Goal: Task Accomplishment & Management: Manage account settings

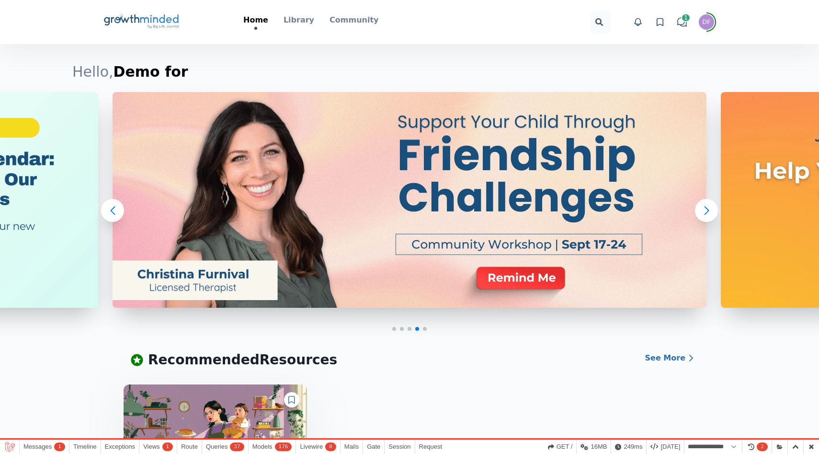
click at [705, 23] on div "DF" at bounding box center [706, 22] width 8 height 6
click at [658, 60] on link "Your Profile" at bounding box center [670, 68] width 92 height 17
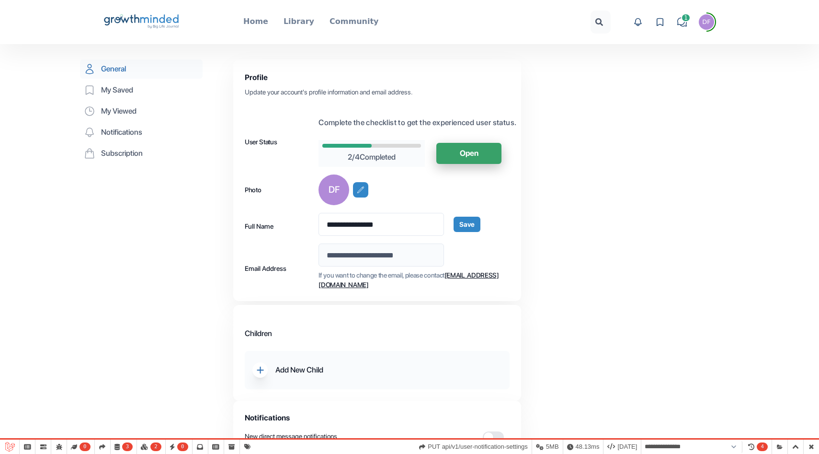
click at [663, 20] on icon at bounding box center [660, 21] width 6 height 7
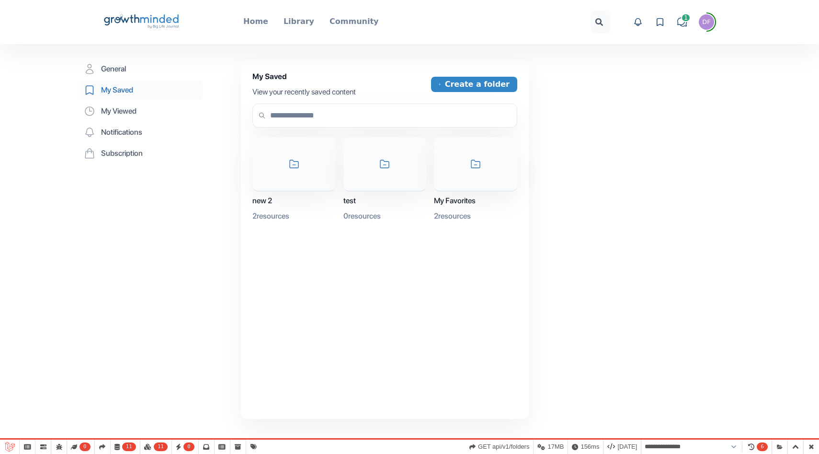
click at [138, 26] on icon "Big Life Journal GrowthMinded Logo .cls-1{fill:#1b4c76}.cls-2{fill:#294e79}.cls…" at bounding box center [141, 22] width 77 height 23
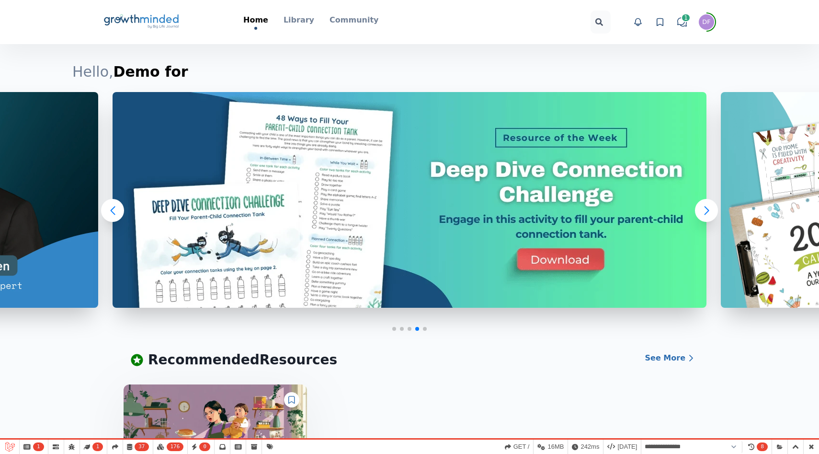
click at [708, 26] on span "DF" at bounding box center [706, 21] width 15 height 15
click at [643, 101] on button "Logout" at bounding box center [670, 103] width 92 height 17
select select "**********"
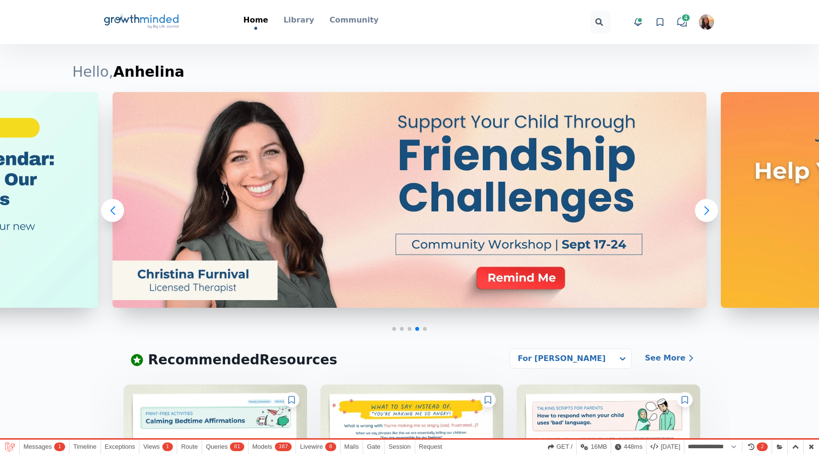
click at [658, 24] on icon at bounding box center [660, 22] width 10 height 10
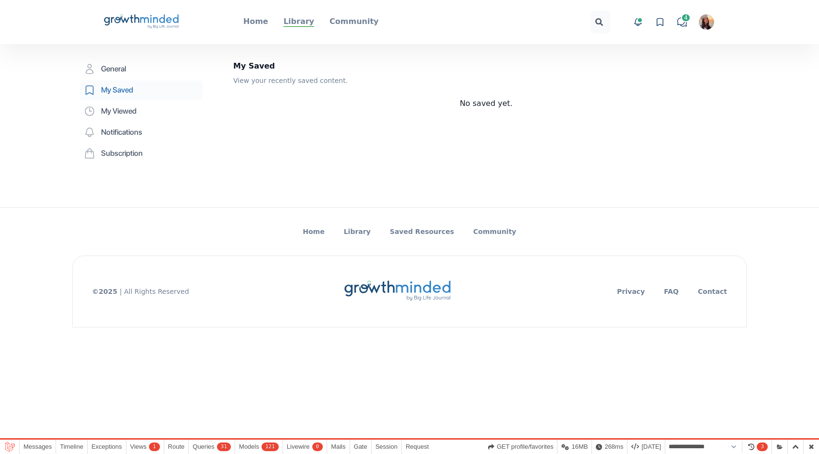
click at [304, 22] on p "Library" at bounding box center [299, 21] width 31 height 11
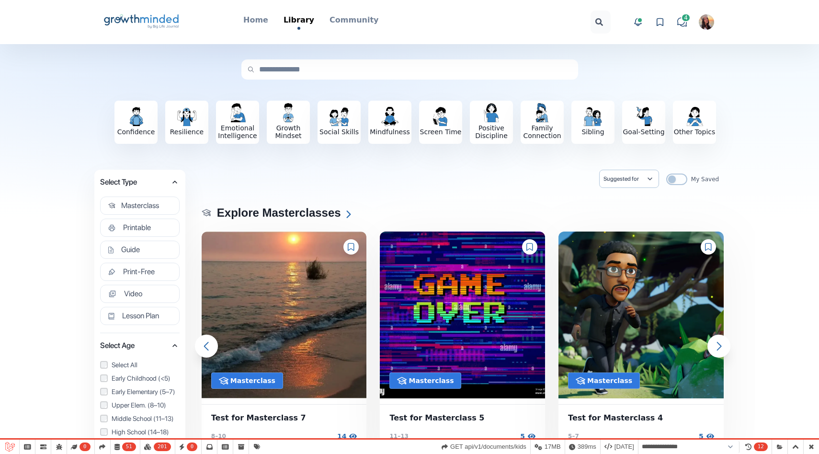
click at [352, 247] on icon at bounding box center [351, 247] width 7 height 8
click at [531, 248] on icon at bounding box center [530, 247] width 7 height 8
click at [705, 246] on icon at bounding box center [708, 247] width 6 height 8
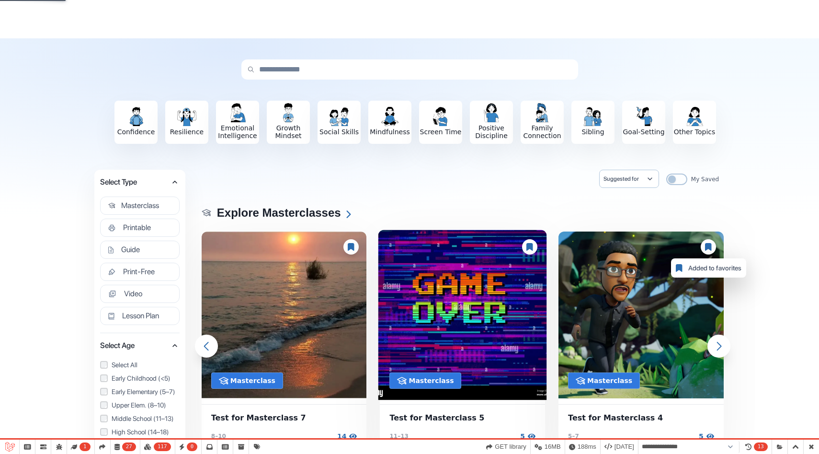
scroll to position [255, 0]
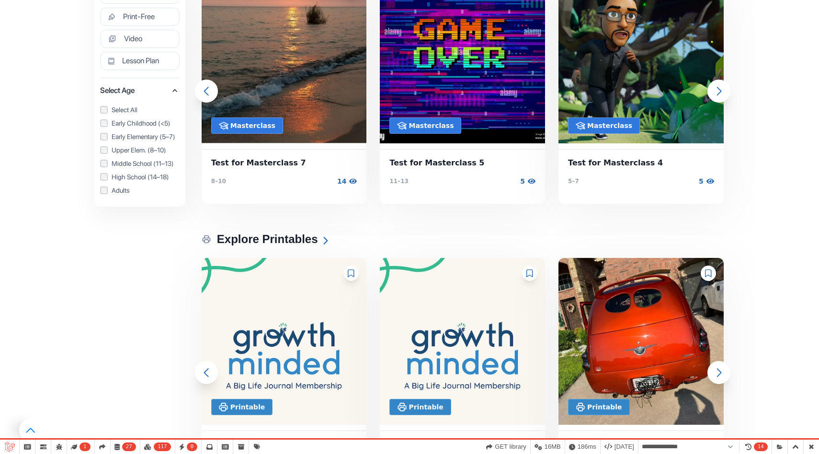
click at [531, 272] on icon at bounding box center [530, 273] width 7 height 8
click at [707, 277] on div at bounding box center [708, 272] width 15 height 15
click at [349, 276] on div at bounding box center [351, 272] width 15 height 15
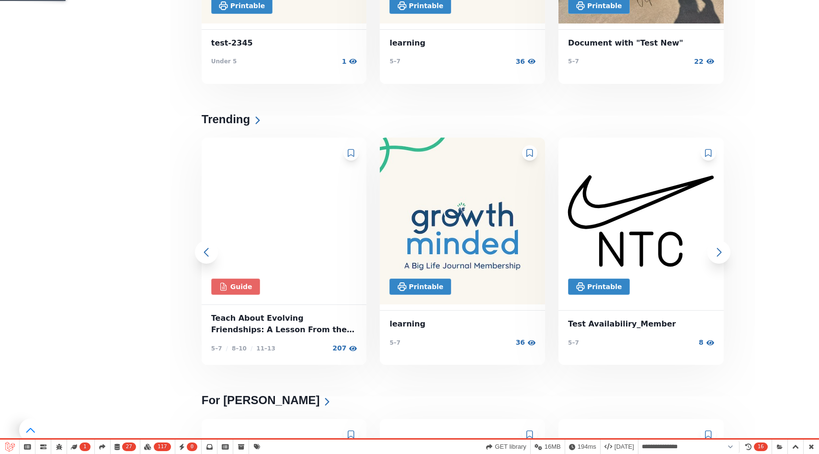
scroll to position [691, 0]
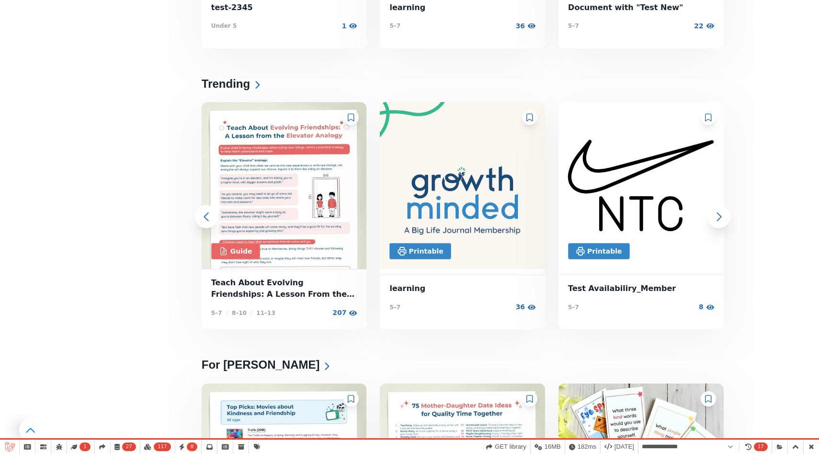
click at [349, 115] on icon at bounding box center [351, 118] width 7 height 8
click at [348, 396] on icon at bounding box center [351, 399] width 7 height 8
click at [528, 400] on icon at bounding box center [530, 399] width 7 height 8
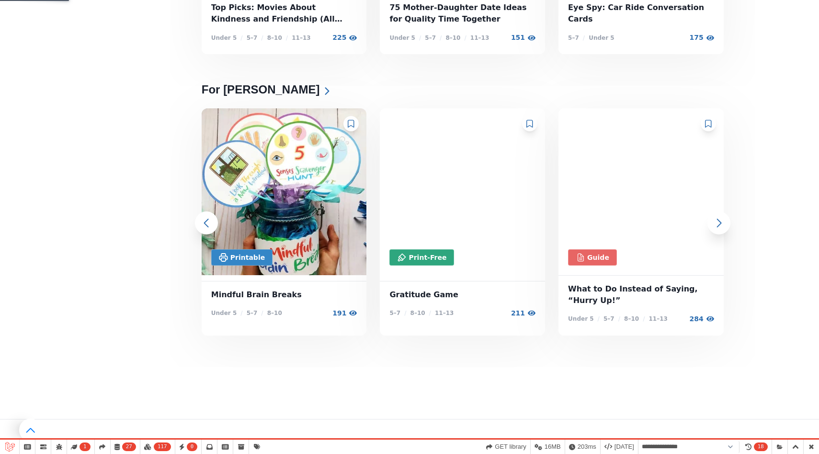
scroll to position [1333, 0]
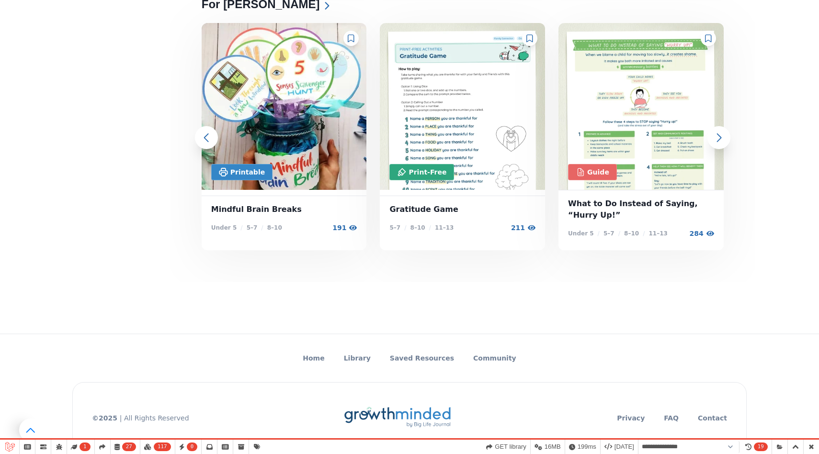
click at [527, 36] on icon at bounding box center [530, 38] width 7 height 8
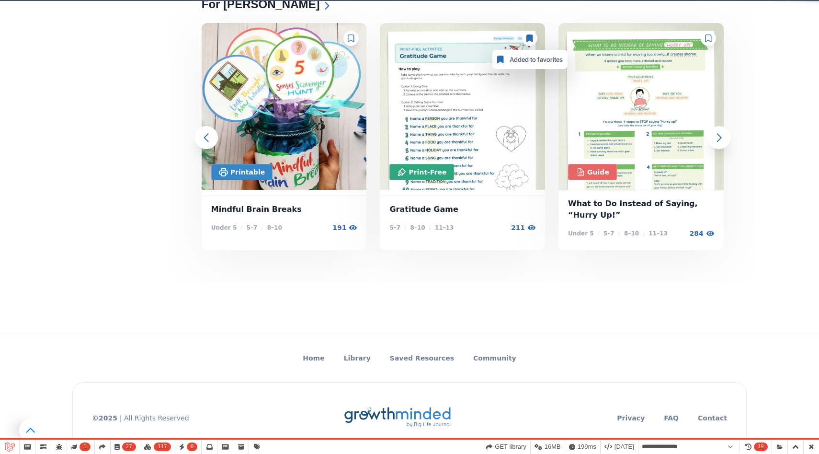
click at [352, 42] on icon at bounding box center [351, 38] width 7 height 8
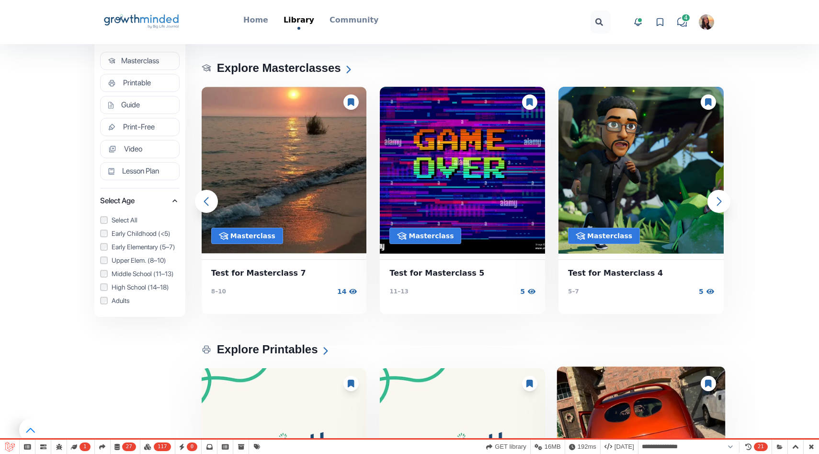
scroll to position [24, 0]
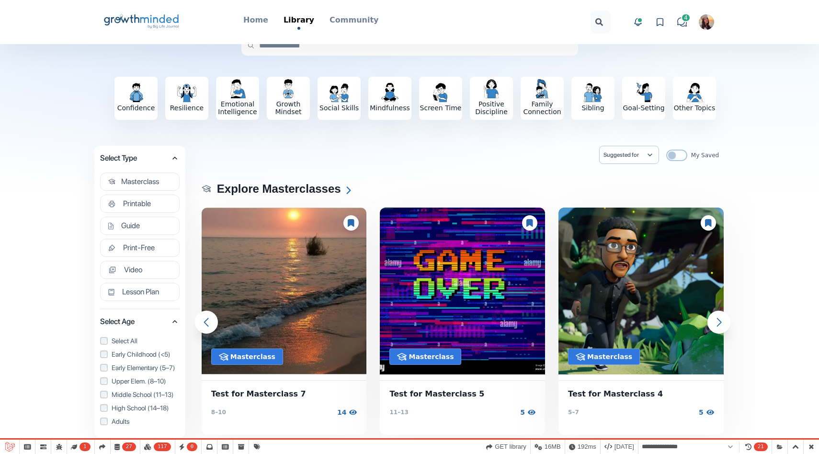
click at [657, 23] on icon at bounding box center [660, 21] width 6 height 7
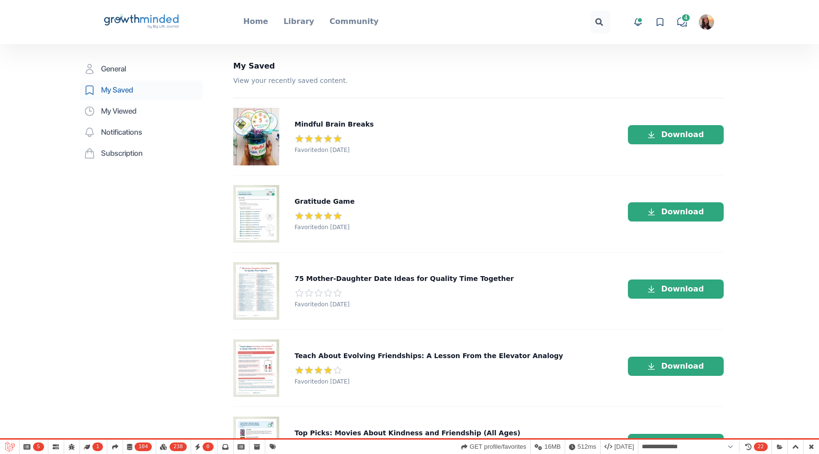
click at [710, 24] on img "button" at bounding box center [706, 21] width 15 height 15
drag, startPoint x: 710, startPoint y: 46, endPoint x: 618, endPoint y: 46, distance: 92.0
click at [624, 46] on div "[EMAIL_ADDRESS][PERSON_NAME][DOMAIN_NAME]" at bounding box center [670, 52] width 92 height 31
copy div "[EMAIL_ADDRESS][PERSON_NAME][DOMAIN_NAME]"
click at [132, 9] on div "Big Life Journal GrowthMinded Logo .cls-1{fill:#1b4c76}.cls-2{fill:#294e79}.cls…" at bounding box center [409, 22] width 613 height 44
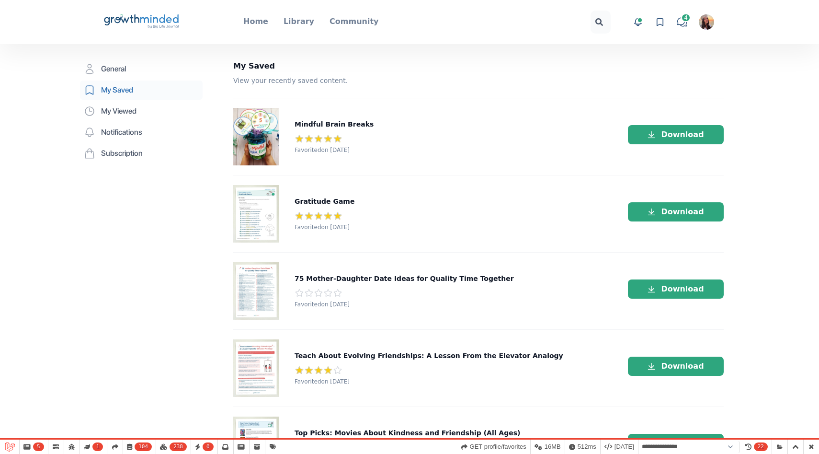
click at [172, 18] on icon "Big Life Journal GrowthMinded Logo .cls-1{fill:#1b4c76}.cls-2{fill:#294e79}.cls…" at bounding box center [141, 22] width 77 height 23
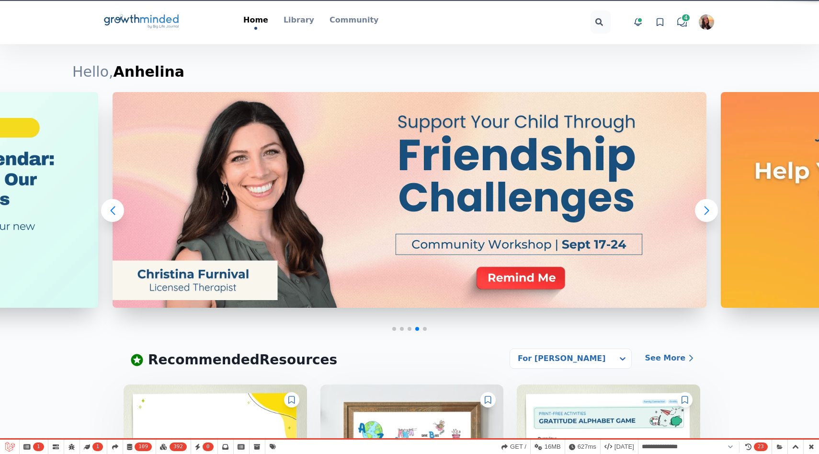
select select "**********"
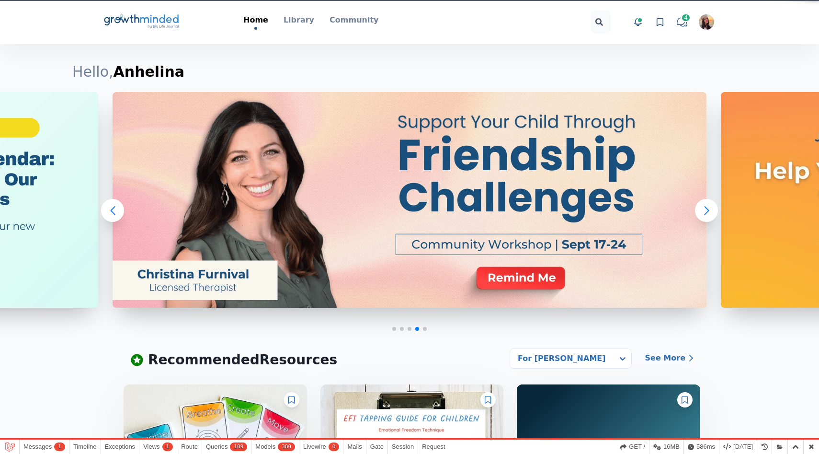
click at [662, 22] on icon at bounding box center [660, 22] width 10 height 10
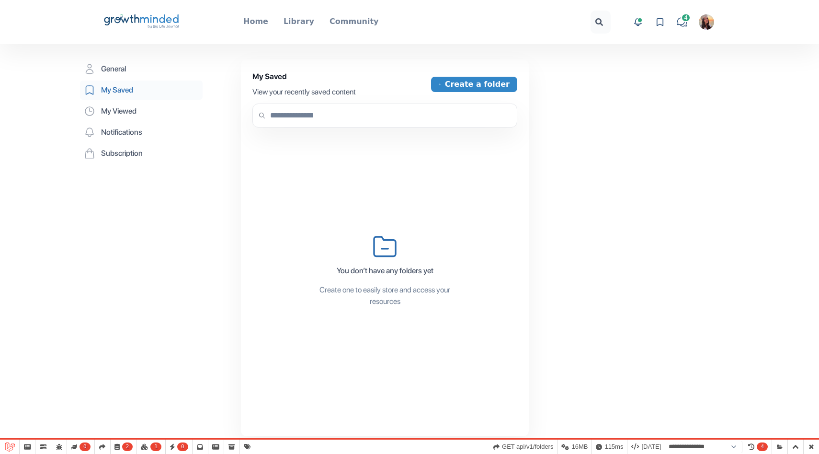
click at [129, 15] on icon "Big Life Journal GrowthMinded Logo .cls-1{fill:#1b4c76}.cls-2{fill:#294e79}.cls…" at bounding box center [141, 22] width 77 height 23
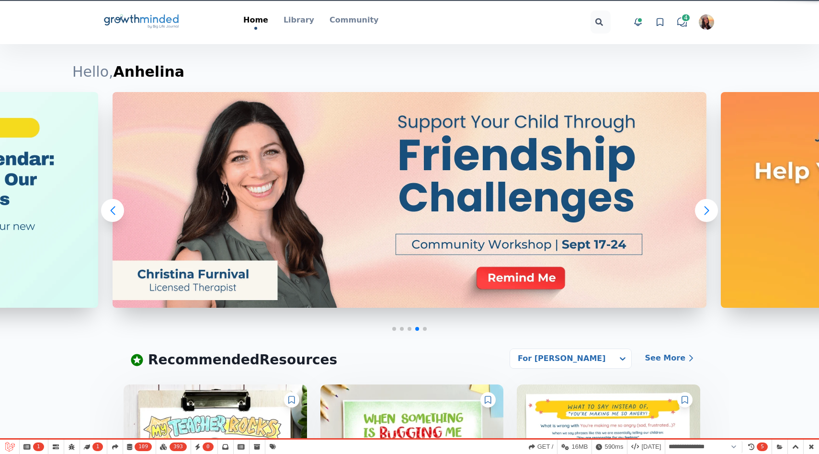
select select "**********"
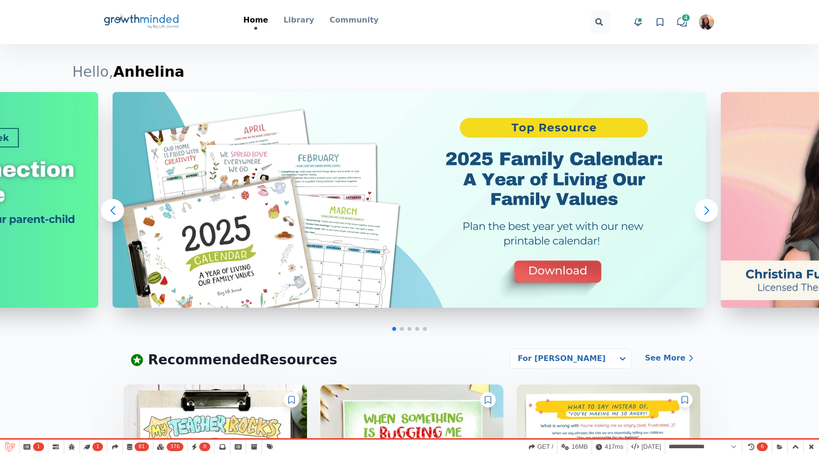
click at [123, 29] on icon "Big Life Journal GrowthMinded Logo .cls-1{fill:#1b4c76}.cls-2{fill:#294e79}.cls…" at bounding box center [141, 22] width 77 height 23
